Goal: Information Seeking & Learning: Learn about a topic

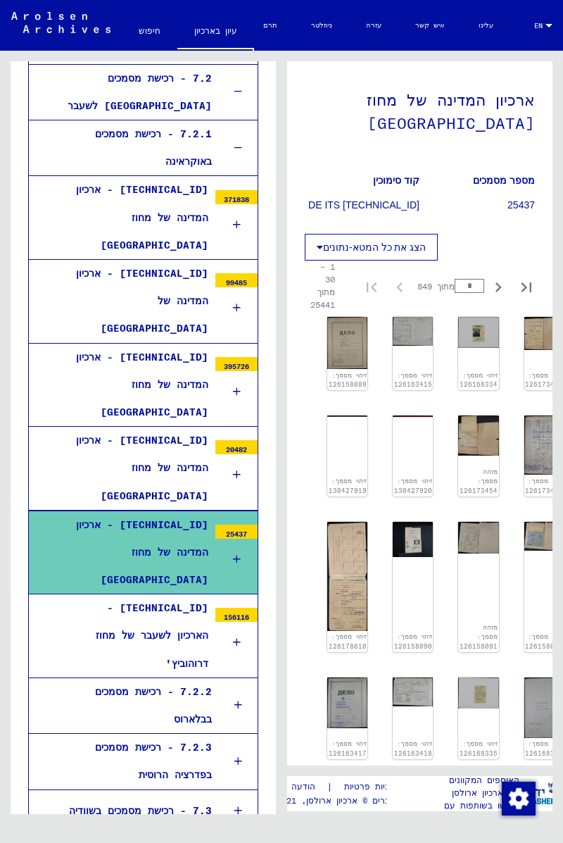
scroll to position [108, 0]
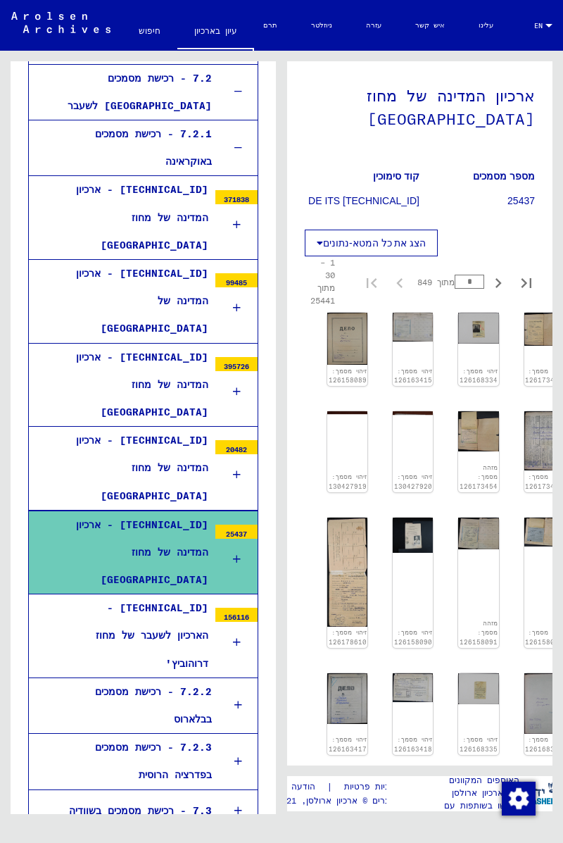
click at [342, 780] on img at bounding box center [347, 799] width 40 height 39
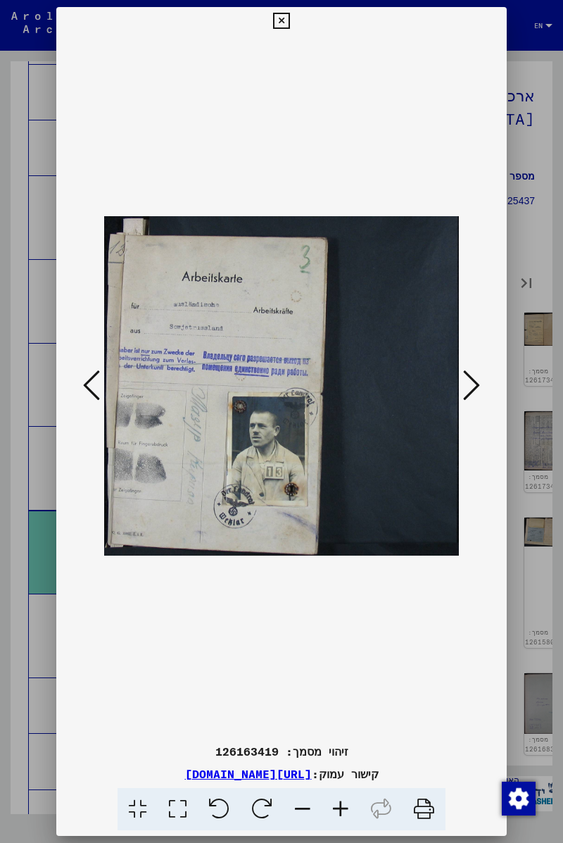
click at [481, 380] on button at bounding box center [471, 386] width 25 height 40
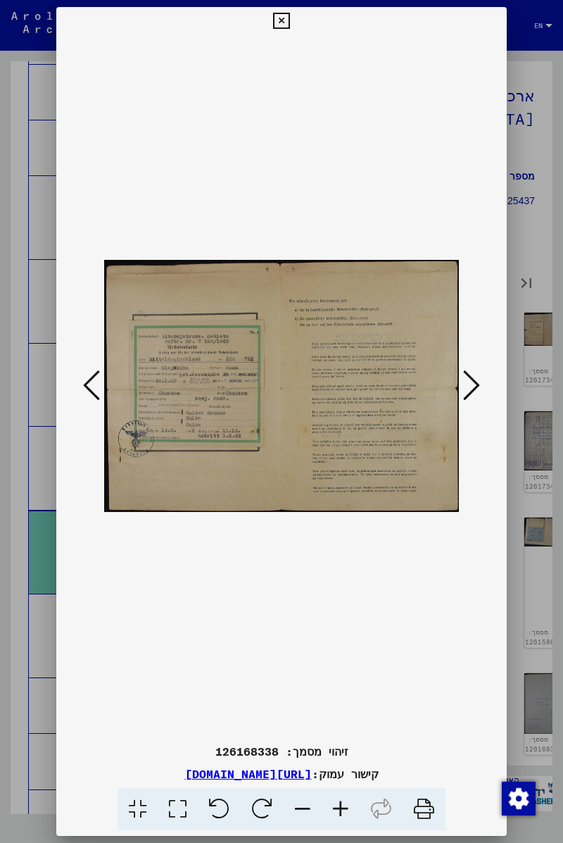
click at [475, 379] on icon at bounding box center [471, 385] width 17 height 34
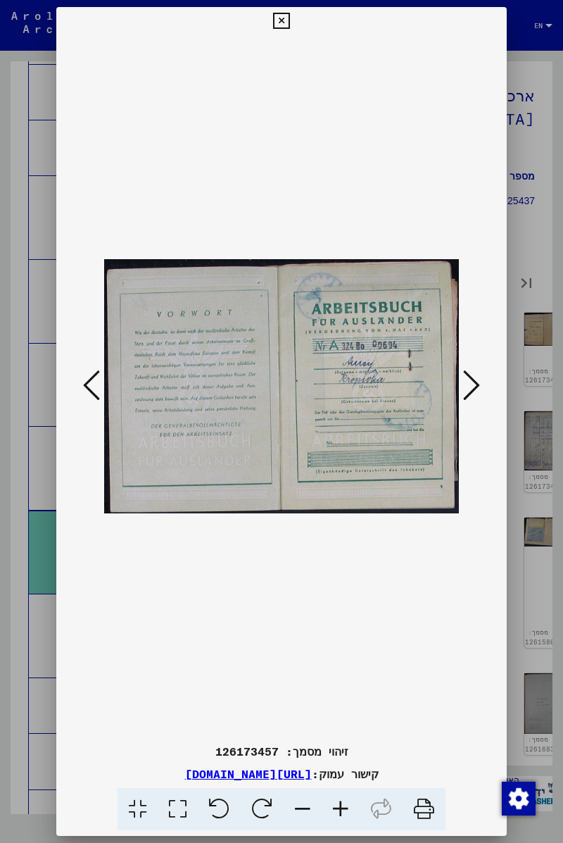
click at [468, 387] on icon at bounding box center [471, 385] width 17 height 34
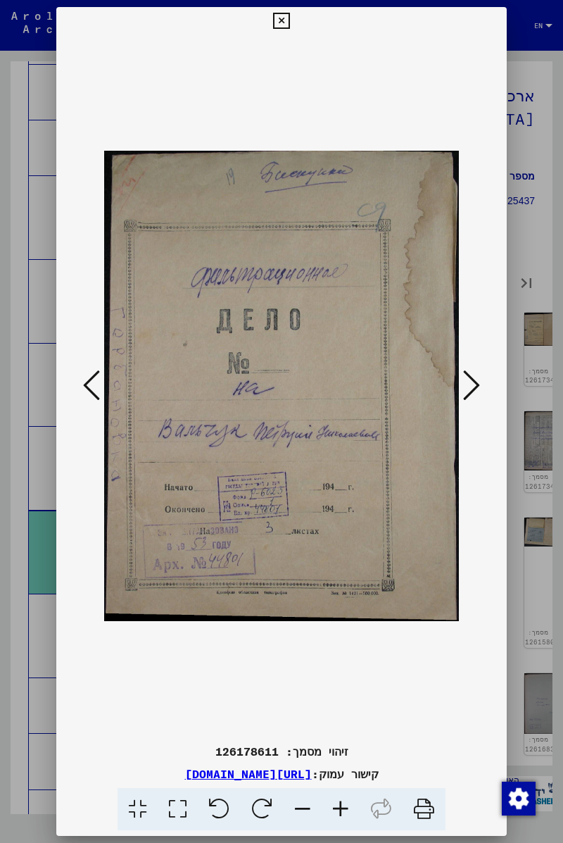
click at [469, 384] on icon at bounding box center [471, 385] width 17 height 34
click at [466, 384] on icon at bounding box center [471, 385] width 17 height 34
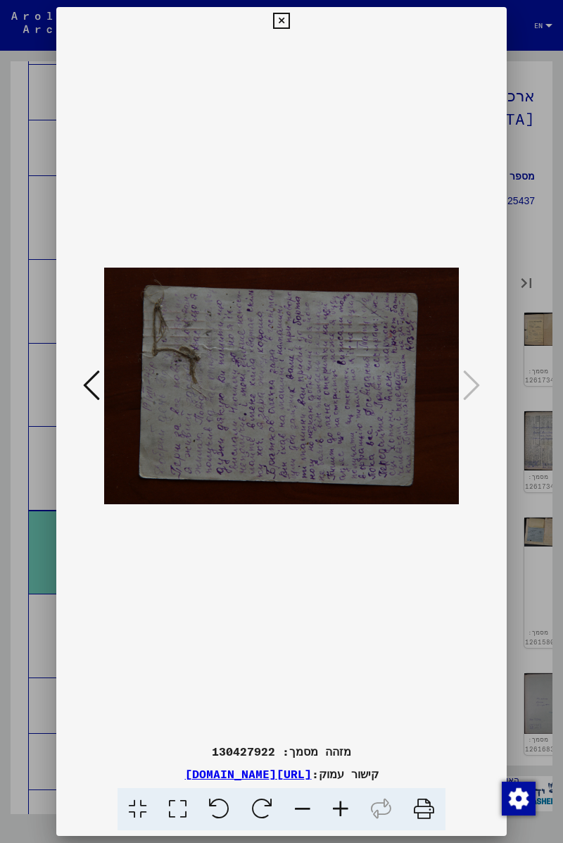
click at [288, 13] on icon at bounding box center [281, 21] width 16 height 17
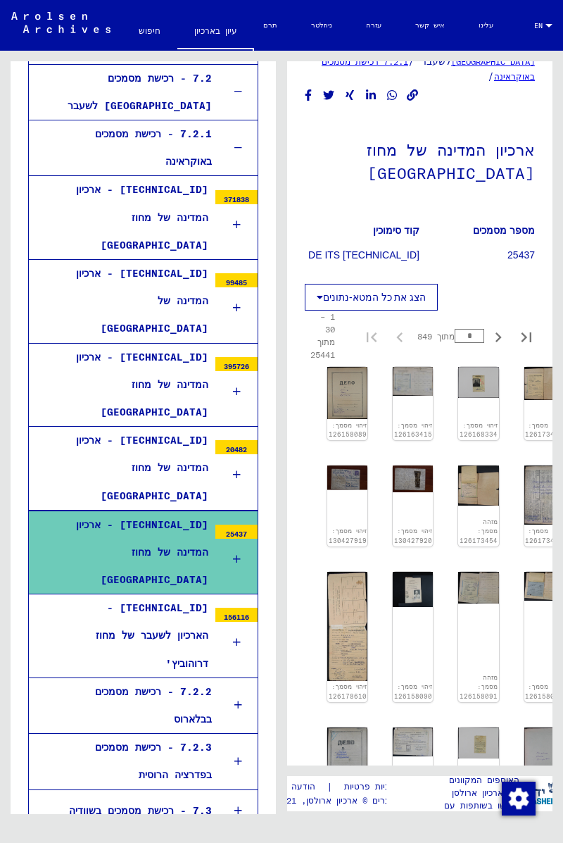
scroll to position [46, 0]
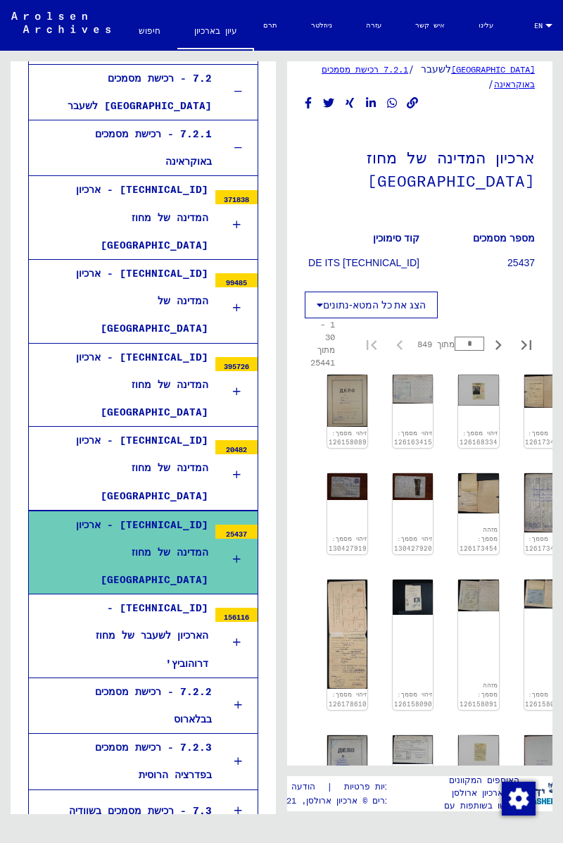
click at [376, 299] on font "הצג את כל המטא-נתונים" at bounding box center [374, 304] width 103 height 11
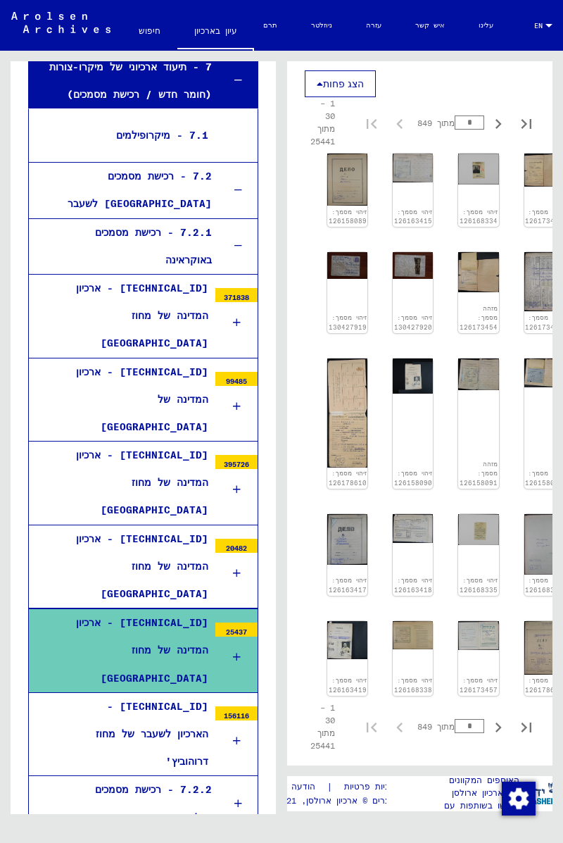
scroll to position [1528, 0]
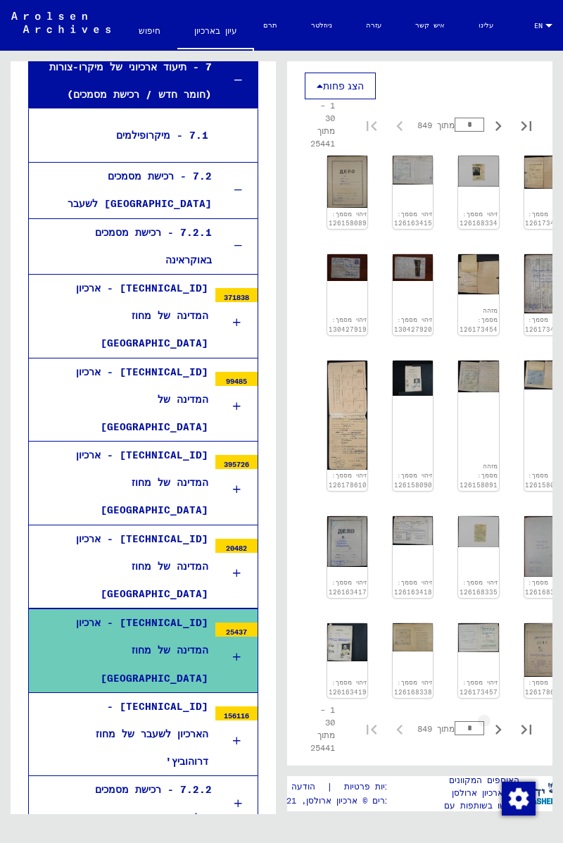
click at [500, 720] on icon "לעמוד הבא" at bounding box center [499, 730] width 20 height 20
type input "*"
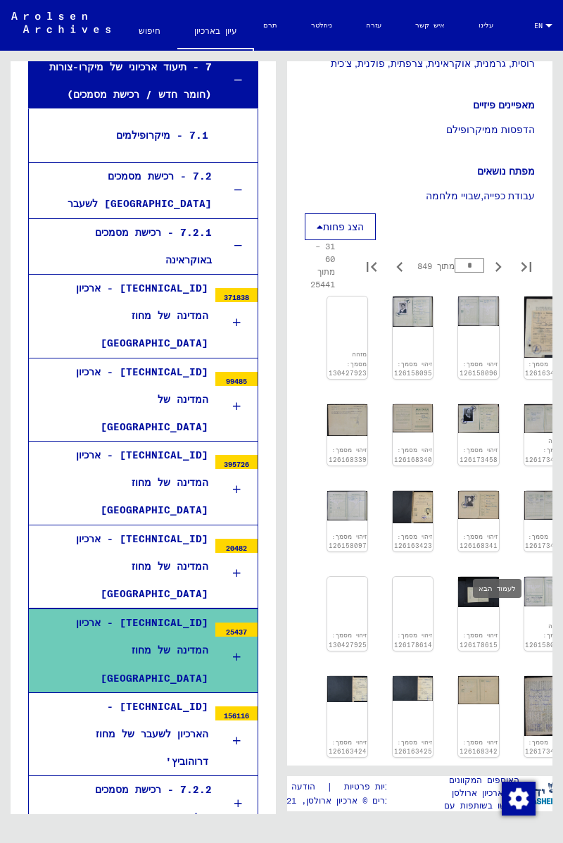
scroll to position [1382, 0]
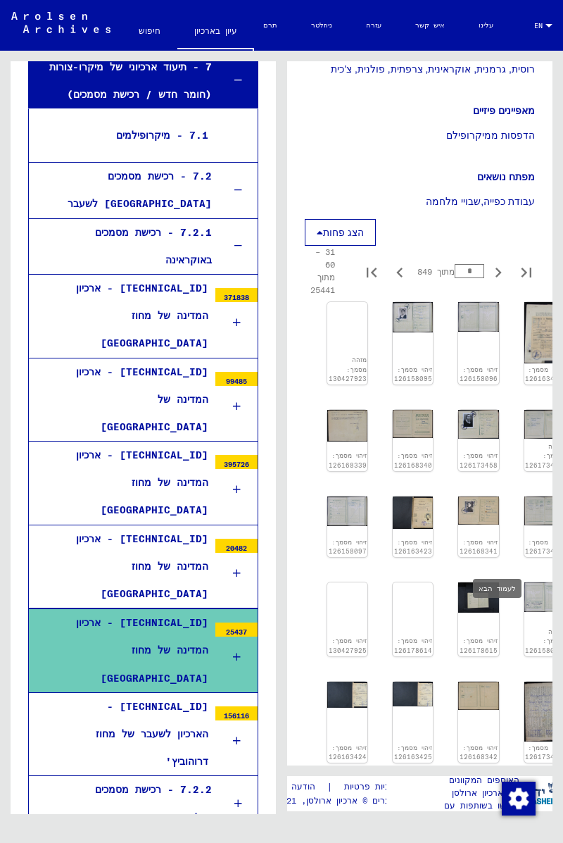
click at [466, 497] on img at bounding box center [478, 511] width 40 height 28
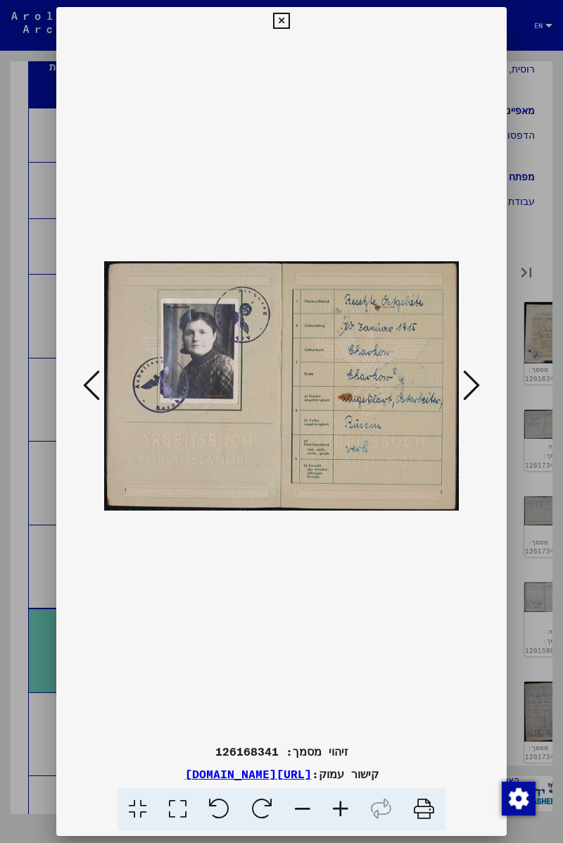
click at [477, 370] on icon at bounding box center [471, 385] width 17 height 34
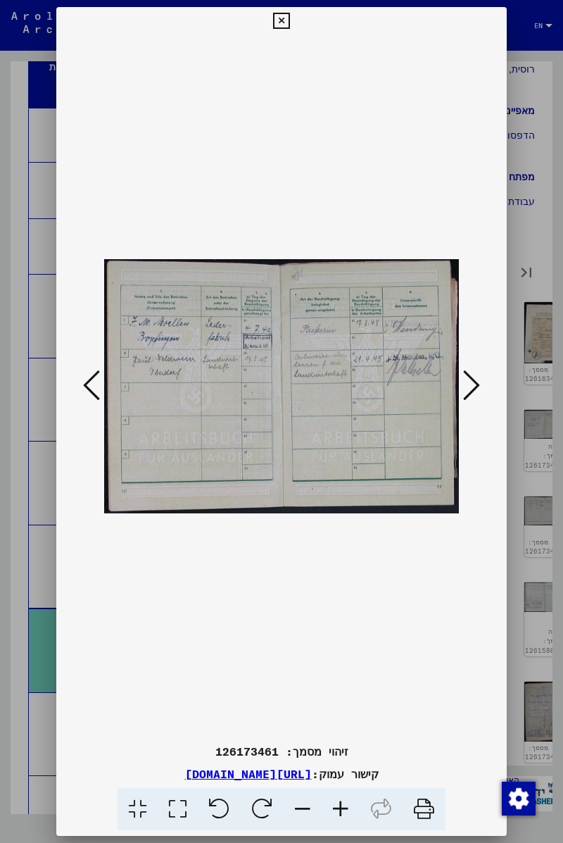
click at [471, 382] on icon at bounding box center [471, 385] width 17 height 34
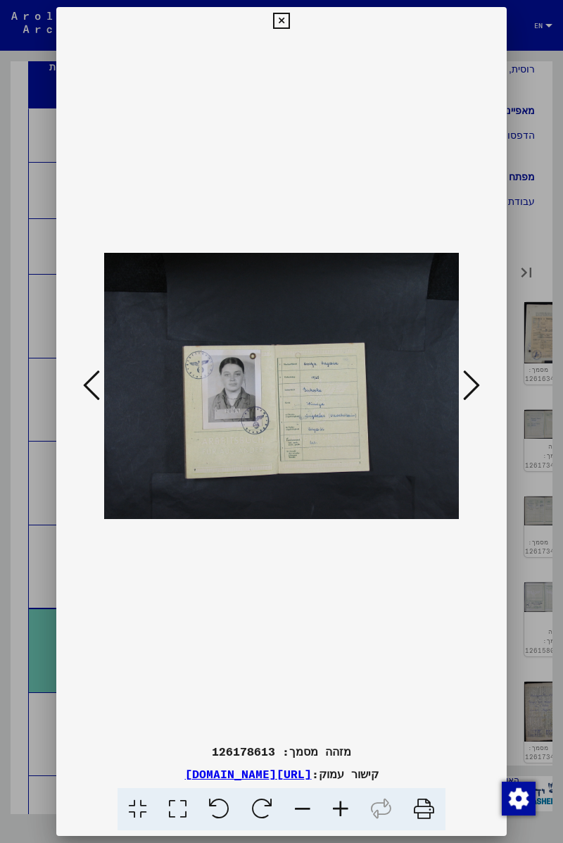
click at [474, 380] on icon at bounding box center [471, 385] width 17 height 34
click at [473, 382] on icon at bounding box center [471, 385] width 17 height 34
click at [285, 13] on icon at bounding box center [281, 21] width 16 height 17
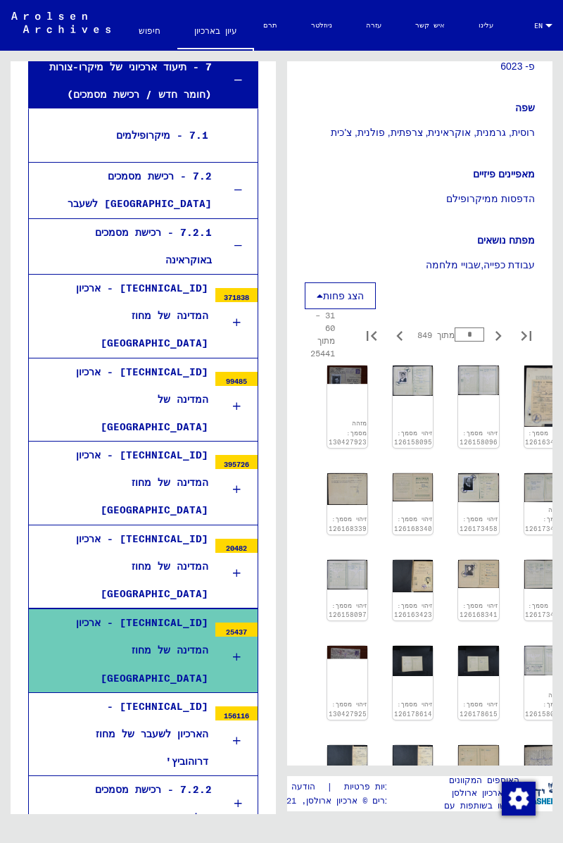
scroll to position [1337, 0]
